Goal: Task Accomplishment & Management: Manage account settings

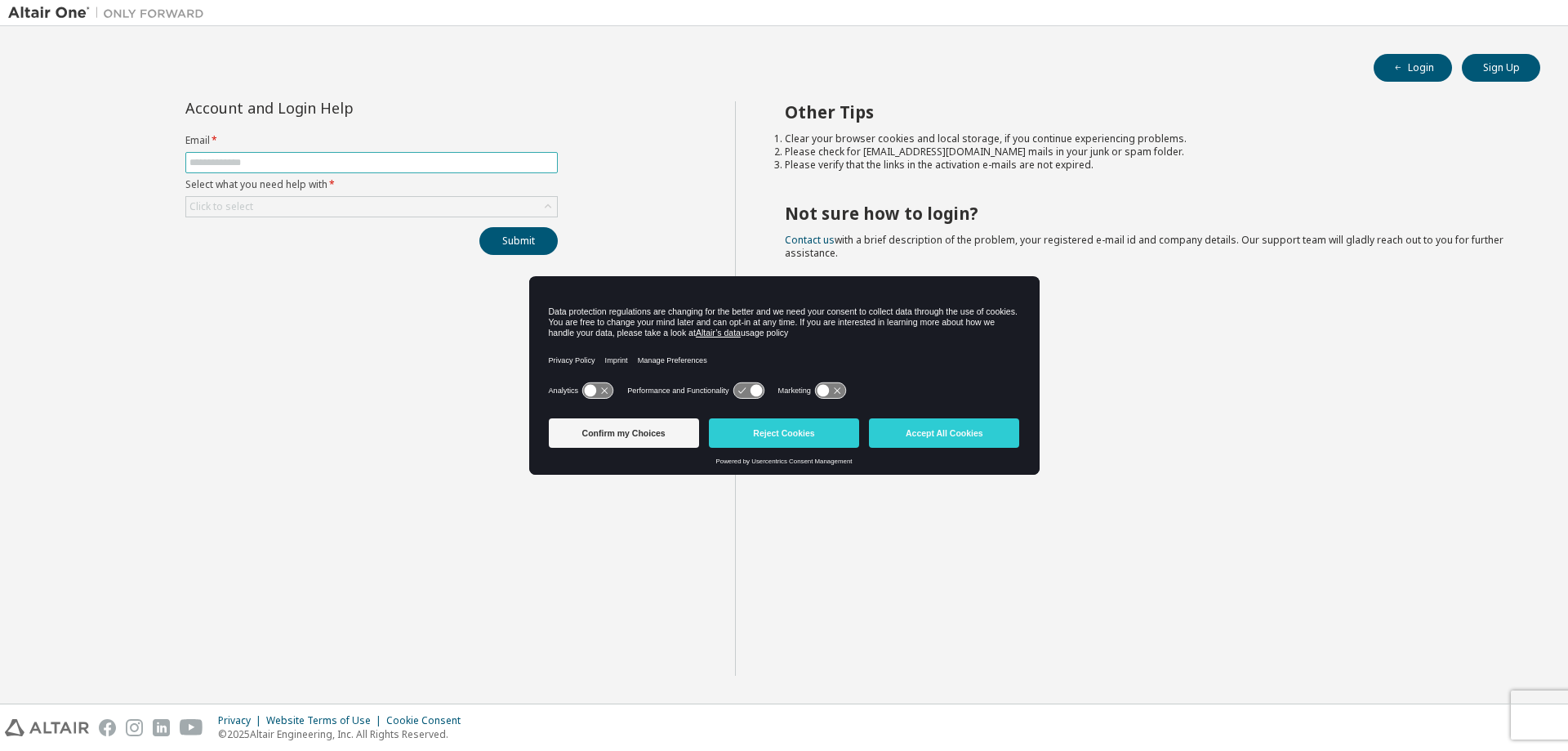
click at [251, 160] on input "text" at bounding box center [371, 162] width 364 height 13
type input "**********"
click at [285, 204] on div "Click to select" at bounding box center [371, 207] width 371 height 20
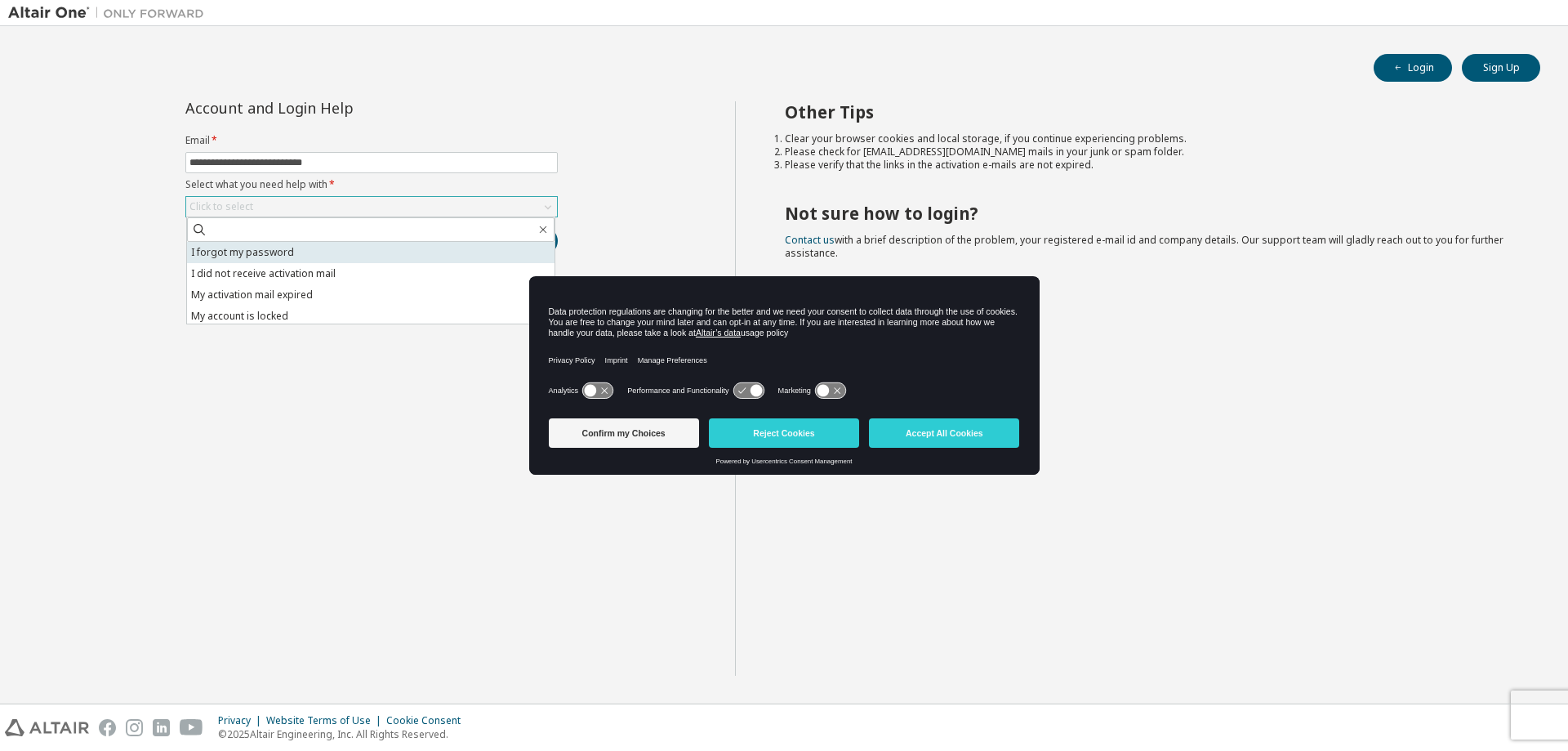
click at [274, 254] on li "I forgot my password" at bounding box center [370, 251] width 367 height 21
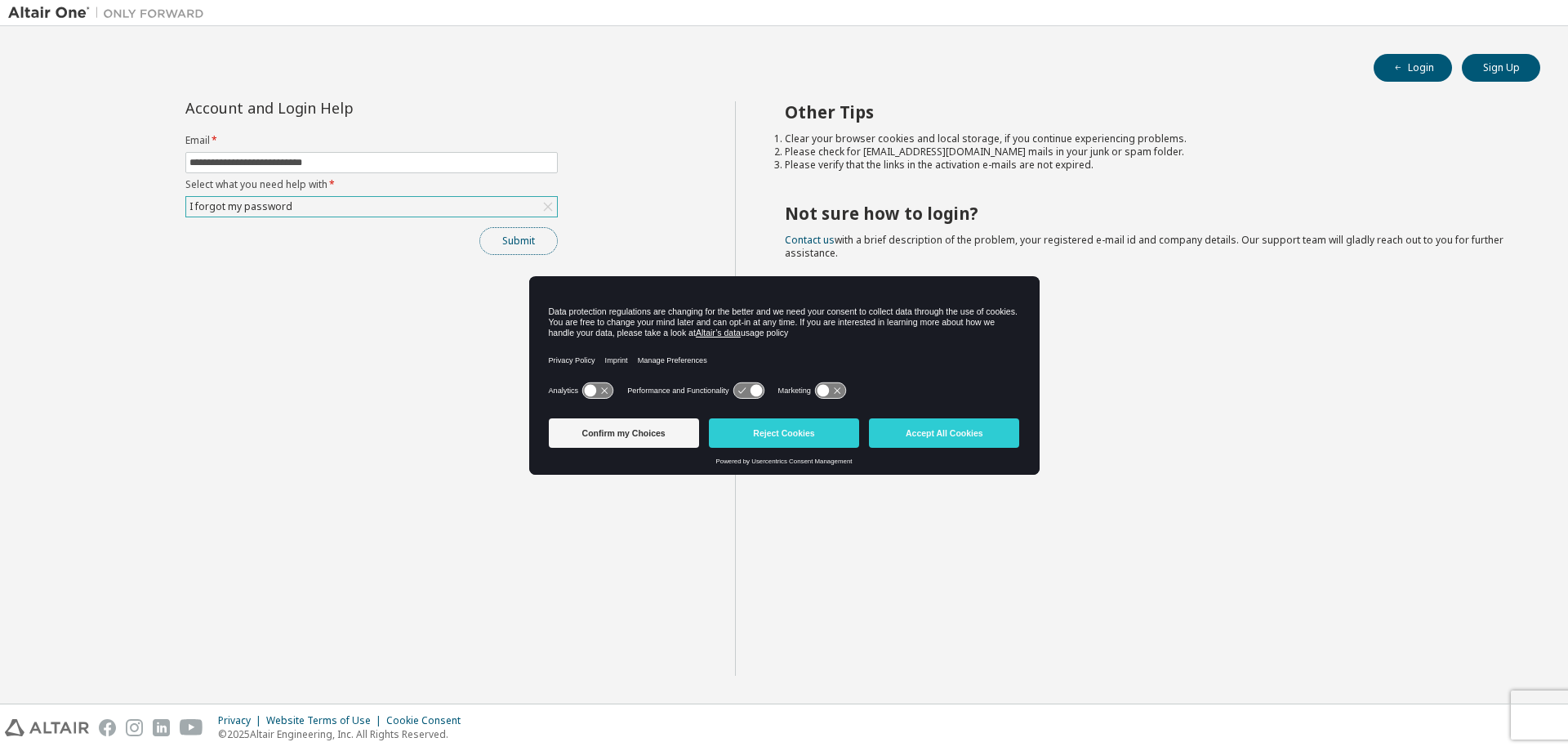
click at [497, 241] on button "Submit" at bounding box center [518, 240] width 78 height 28
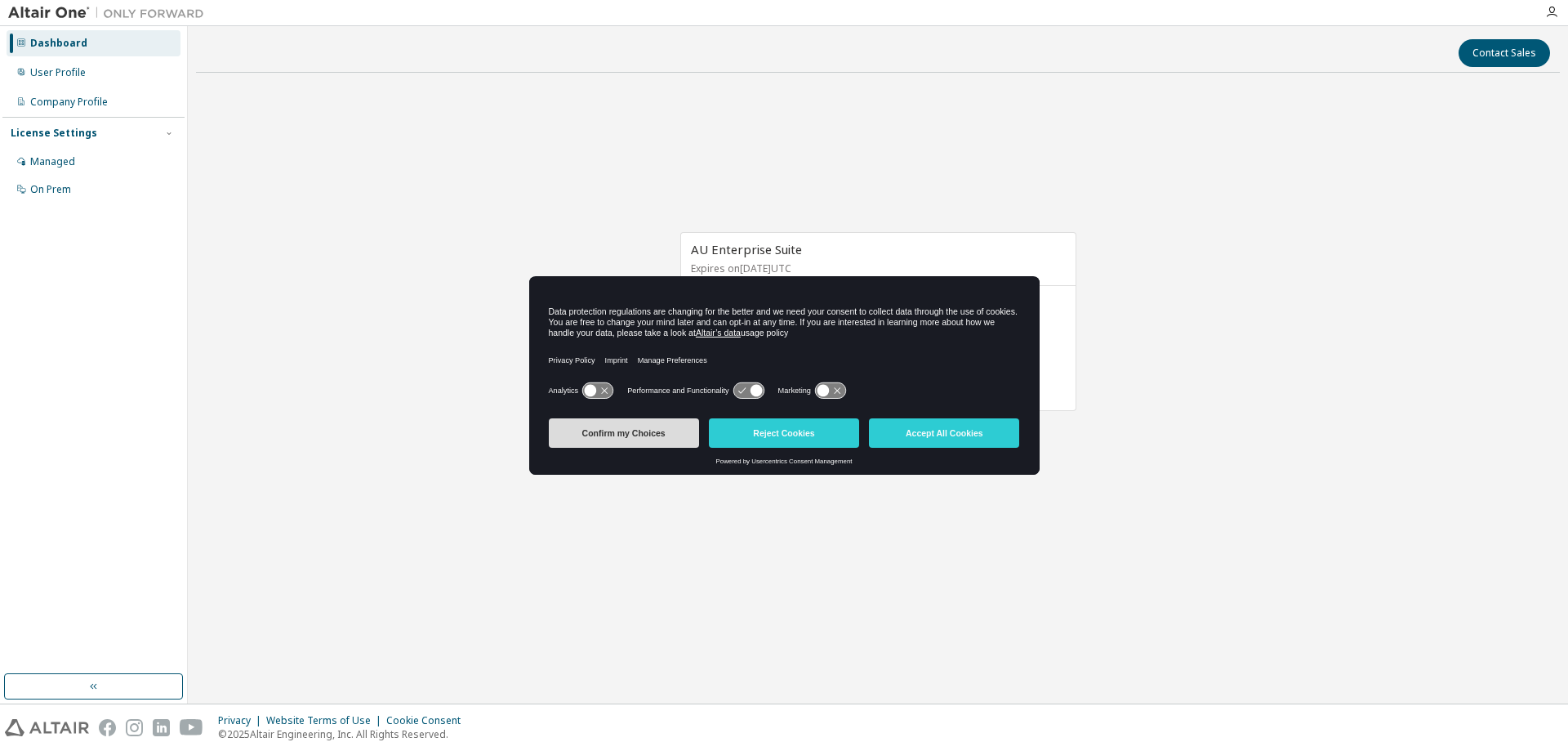
click at [639, 440] on button "Confirm my Choices" at bounding box center [624, 433] width 150 height 30
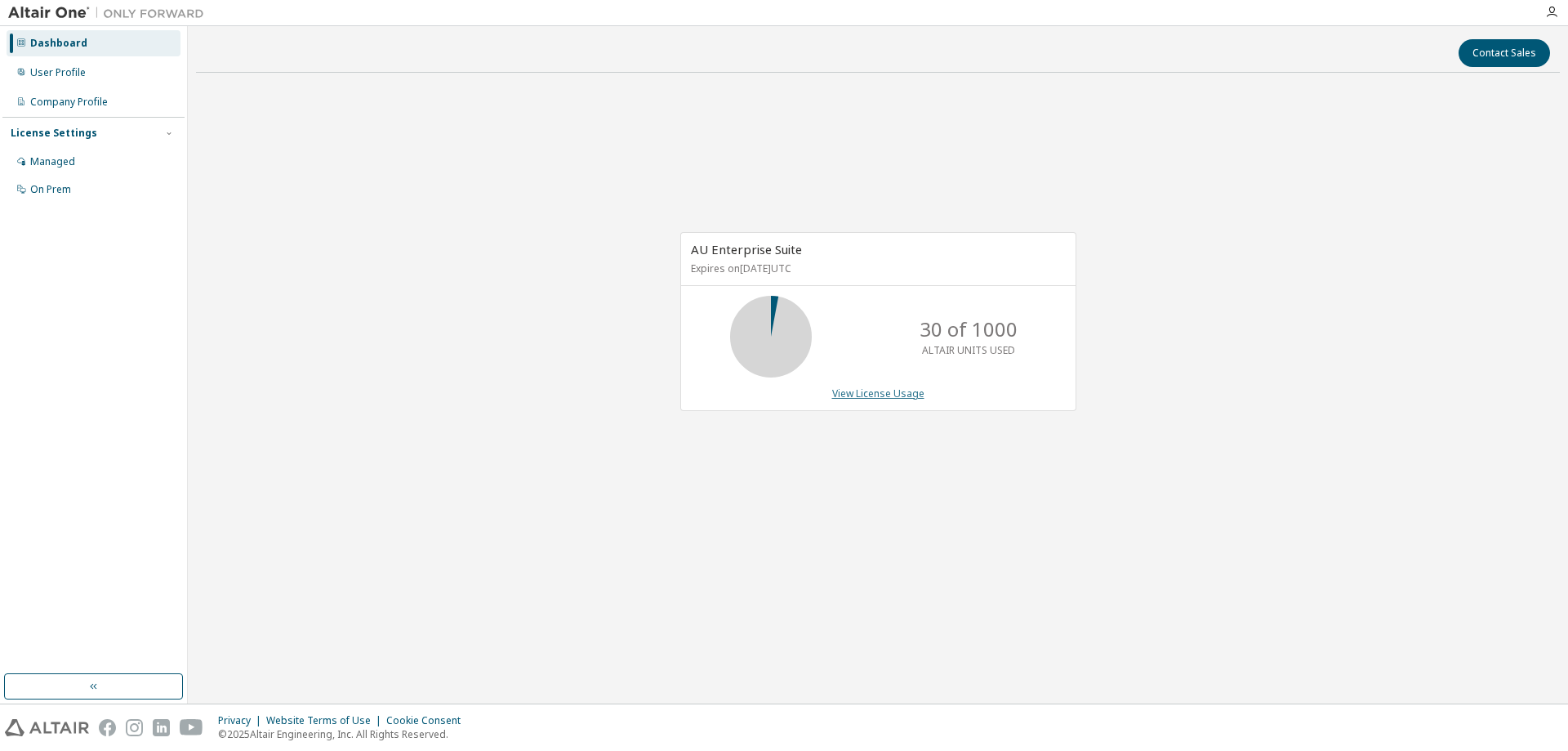
click at [891, 396] on link "View License Usage" at bounding box center [877, 393] width 92 height 14
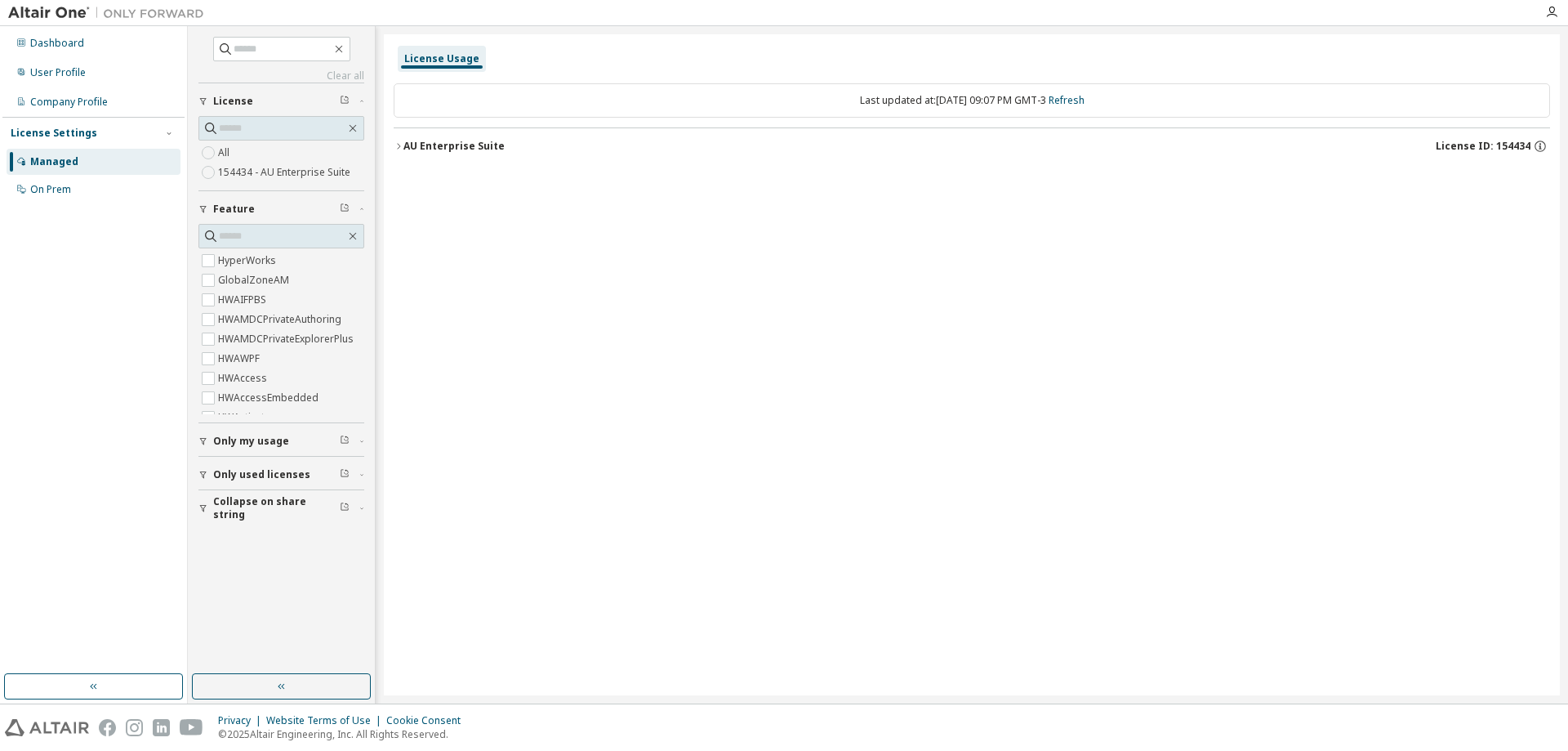
click at [264, 445] on span "Only my usage" at bounding box center [250, 440] width 76 height 13
click at [1516, 144] on span "License ID: 154434" at bounding box center [1483, 145] width 95 height 13
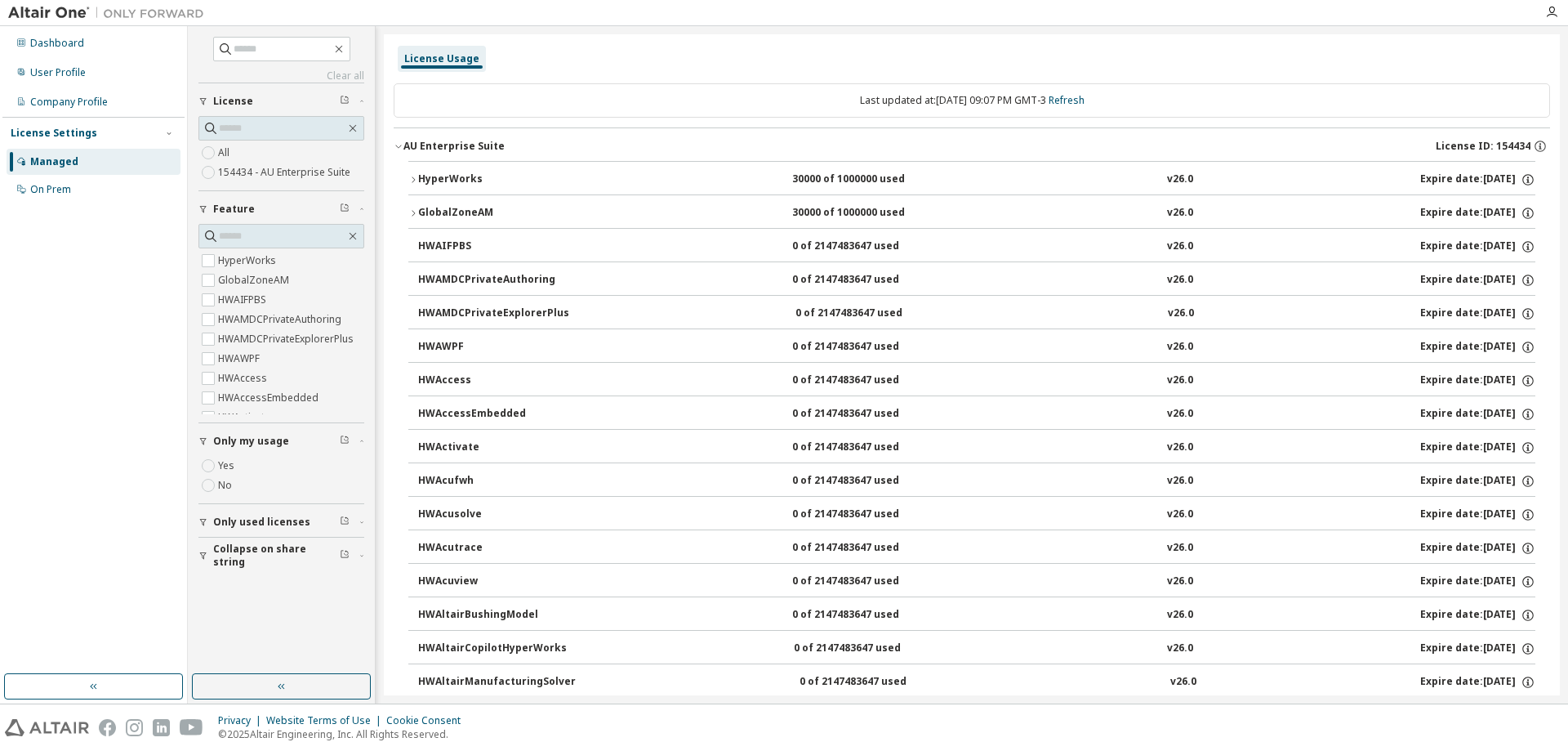
drag, startPoint x: 264, startPoint y: 151, endPoint x: 1076, endPoint y: 133, distance: 812.2
click at [1076, 133] on button "AU Enterprise Suite License ID: 154434" at bounding box center [971, 146] width 1156 height 36
